Goal: Task Accomplishment & Management: Manage account settings

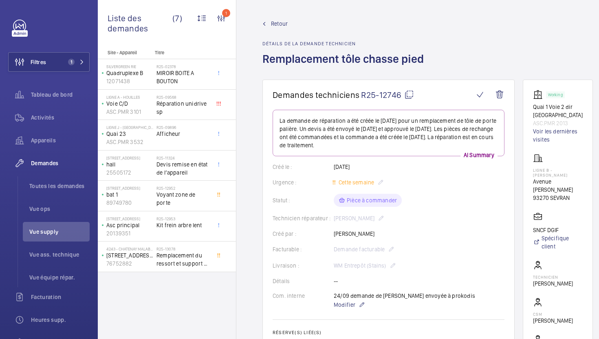
scroll to position [339, 0]
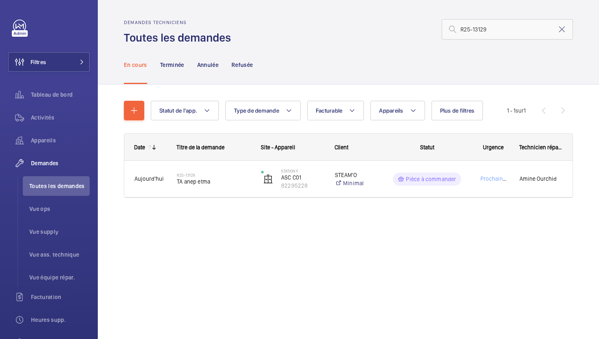
type input "R25-13129"
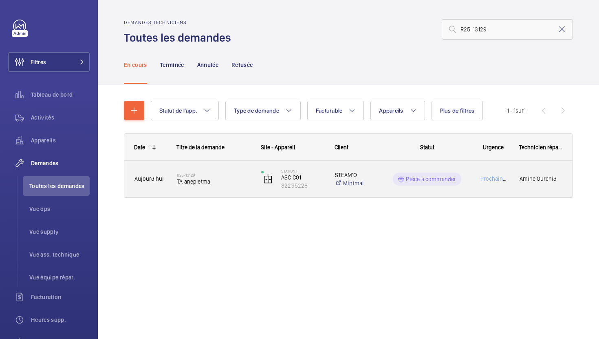
click at [250, 184] on span "TA anep etma" at bounding box center [214, 181] width 74 height 8
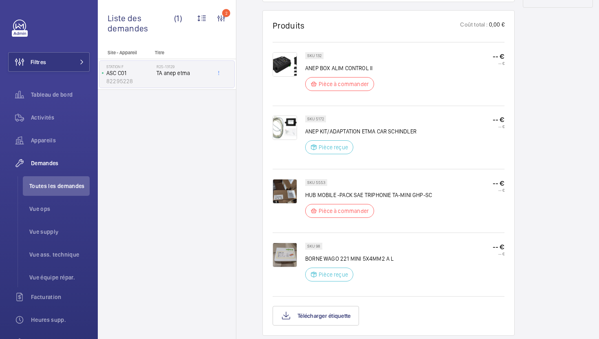
scroll to position [470, 0]
click at [322, 182] on p "SKU 5553" at bounding box center [316, 181] width 18 height 3
copy p "5553"
click at [285, 193] on img at bounding box center [285, 190] width 24 height 24
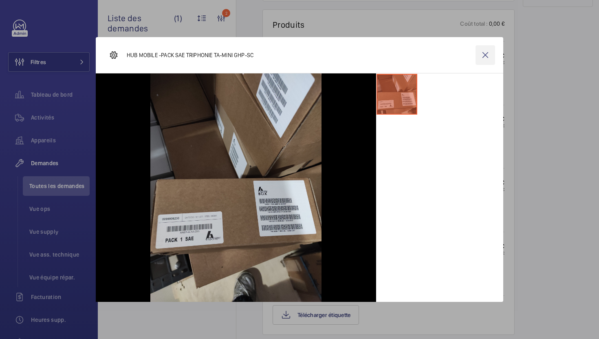
click at [491, 53] on wm-front-icon-button at bounding box center [486, 55] width 20 height 20
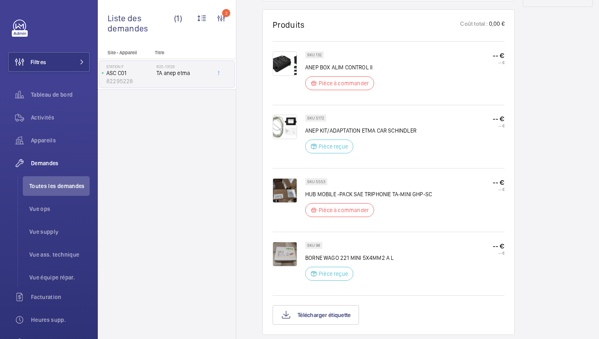
click at [317, 55] on p "SKU 132" at bounding box center [314, 54] width 14 height 3
copy p "132"
click at [284, 61] on img at bounding box center [285, 63] width 24 height 24
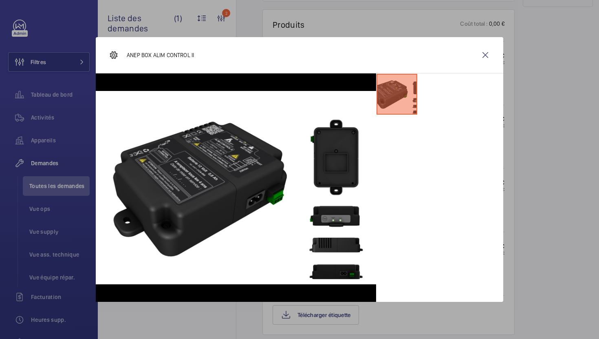
click at [517, 144] on div at bounding box center [299, 169] width 599 height 339
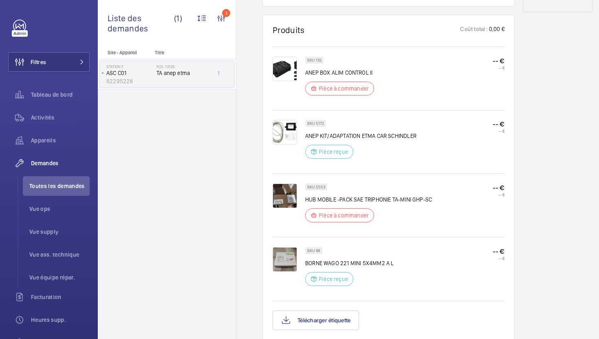
scroll to position [464, 0]
click at [298, 198] on div at bounding box center [289, 206] width 33 height 44
click at [287, 199] on img at bounding box center [285, 196] width 24 height 24
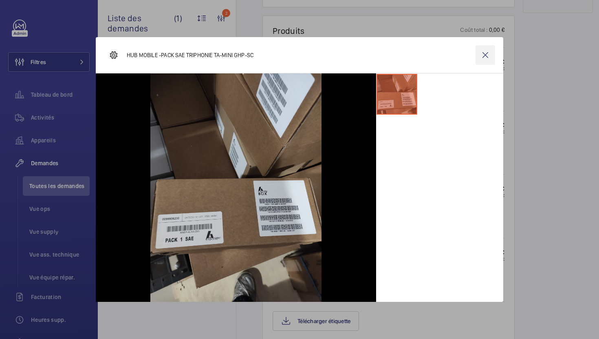
click at [488, 54] on wm-front-icon-button at bounding box center [486, 55] width 20 height 20
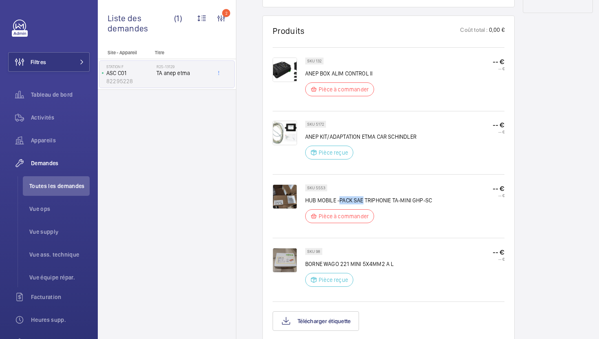
drag, startPoint x: 340, startPoint y: 201, endPoint x: 363, endPoint y: 202, distance: 23.3
click at [363, 202] on p "HUB MOBILE -PACK SAE TRIPHONIE TA-MINI GHP-SC" at bounding box center [368, 200] width 127 height 8
copy p "PACK SAE"
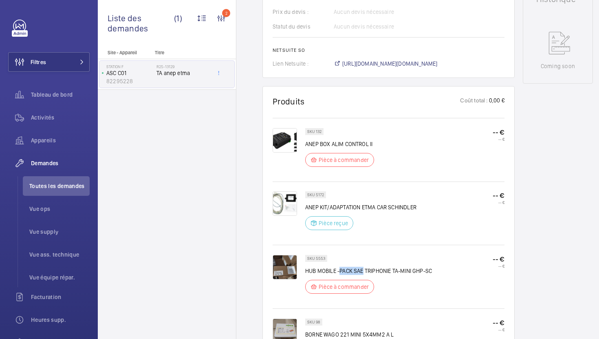
scroll to position [378, 0]
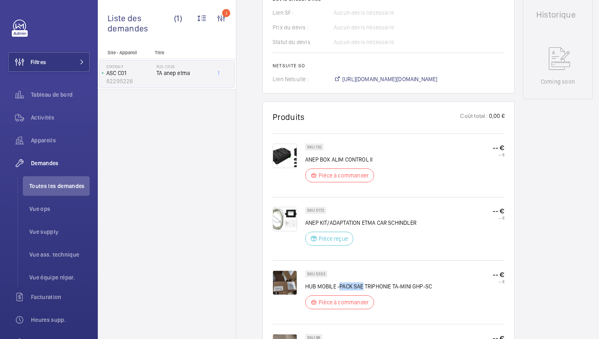
click at [368, 78] on span "https://6461500.app.netsuite.com/app/accounting/transactions/salesord.nl?id=305…" at bounding box center [390, 79] width 95 height 8
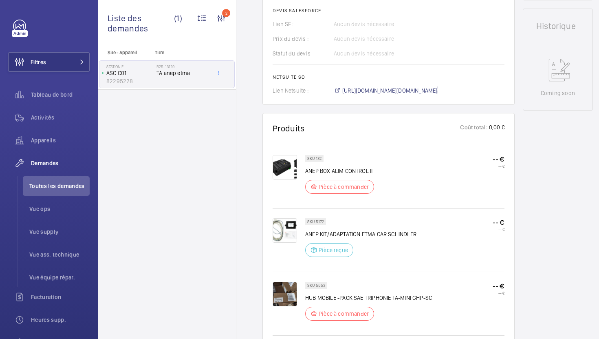
scroll to position [374, 0]
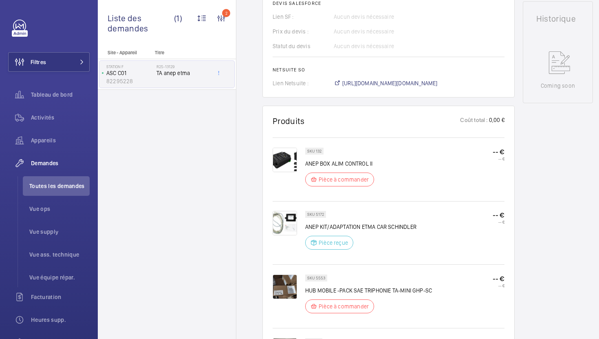
click at [318, 153] on p "SKU 132" at bounding box center [314, 151] width 14 height 3
copy p "132"
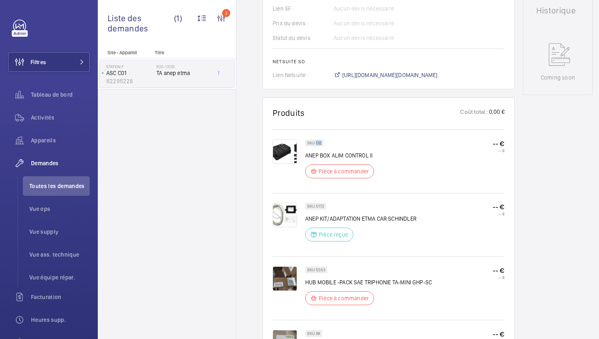
scroll to position [387, 0]
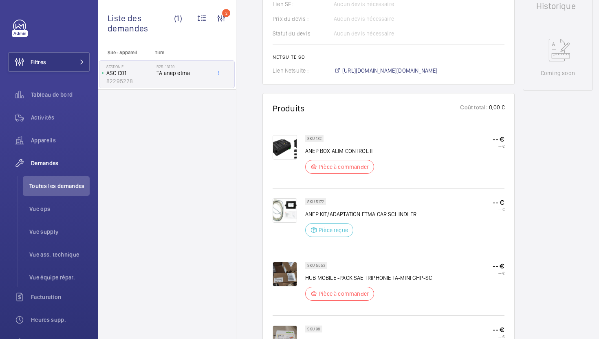
click at [321, 203] on p "SKU 5172" at bounding box center [315, 201] width 17 height 3
copy p "5172"
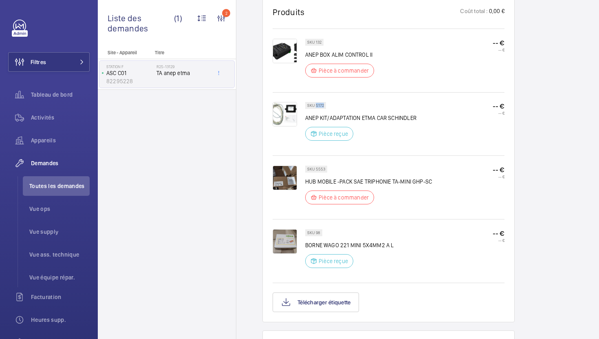
scroll to position [484, 0]
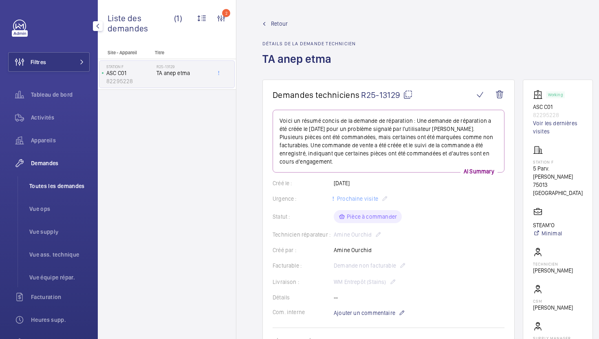
click at [45, 186] on span "Toutes les demandes" at bounding box center [59, 186] width 60 height 8
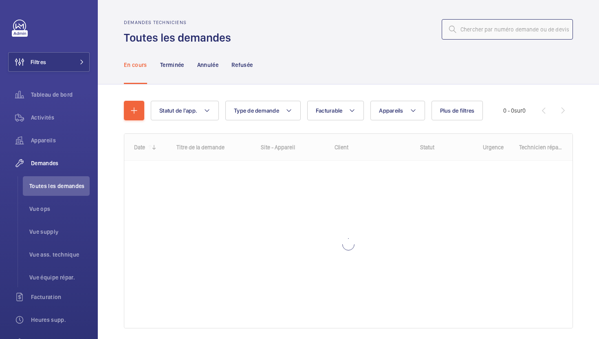
click at [503, 39] on input "text" at bounding box center [507, 29] width 131 height 20
paste input "R25-13134"
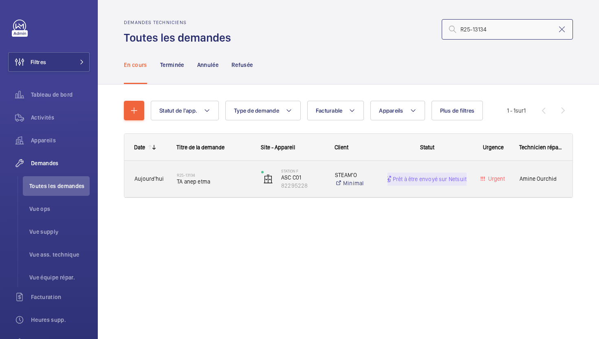
type input "R25-13134"
click at [246, 190] on div "R25-13134 TA anep etma" at bounding box center [214, 179] width 74 height 24
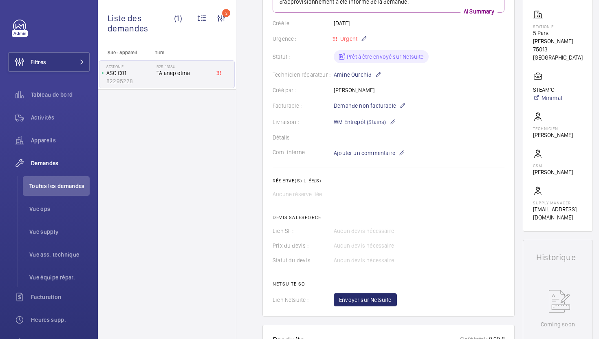
scroll to position [132, 0]
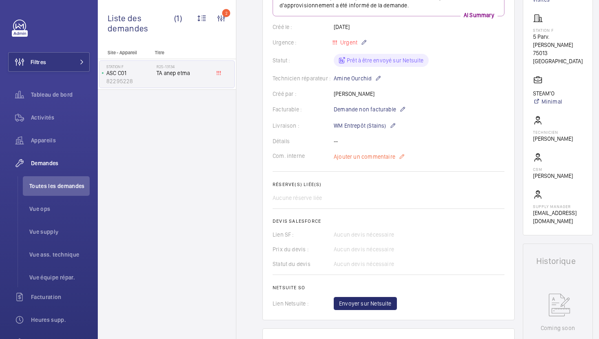
click at [371, 158] on span "Ajouter un commentaire" at bounding box center [365, 157] width 62 height 8
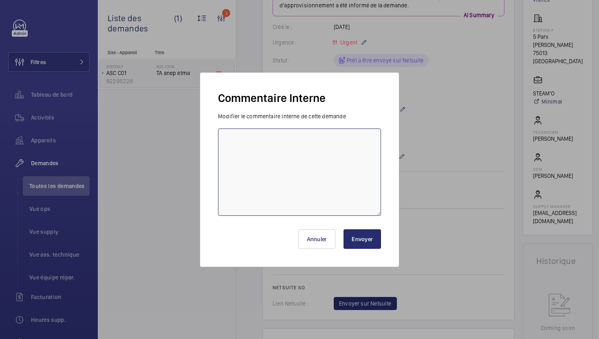
click at [307, 169] on textarea at bounding box center [299, 171] width 163 height 87
type textarea "1"
type textarea "01/10 DT récupéré par Amine O suaf les alim, à lui remettre quand on les reçoit"
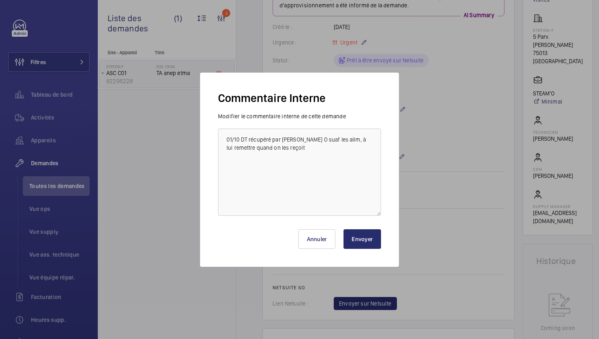
click at [368, 240] on button "Envoyer" at bounding box center [363, 239] width 38 height 20
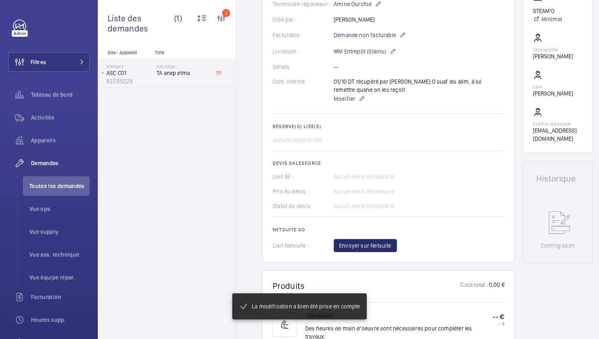
scroll to position [238, 0]
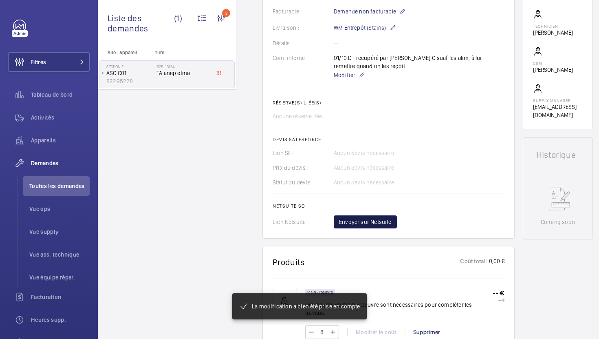
click at [380, 224] on span "Envoyer sur Netsuite" at bounding box center [365, 222] width 53 height 8
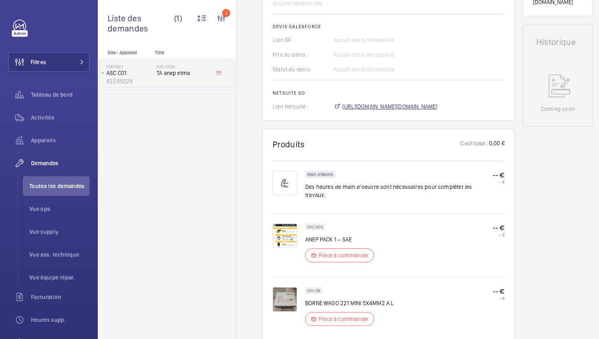
scroll to position [359, 0]
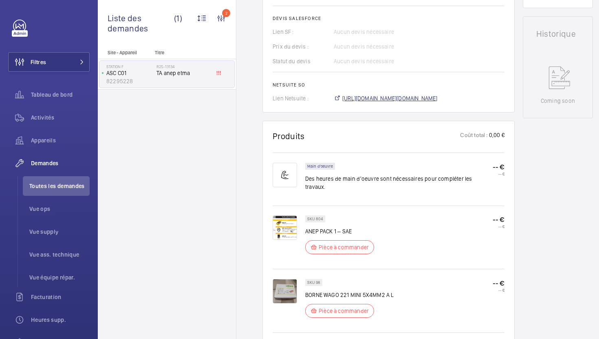
click at [400, 95] on span "https://6461500.app.netsuite.com/app/accounting/transactions/salesord.nl?id=305…" at bounding box center [390, 98] width 95 height 8
